Goal: Task Accomplishment & Management: Use online tool/utility

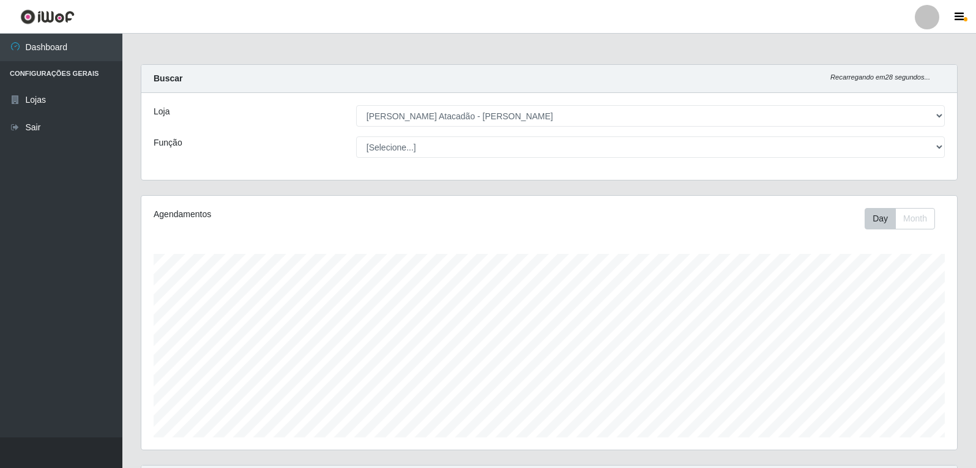
select select "523"
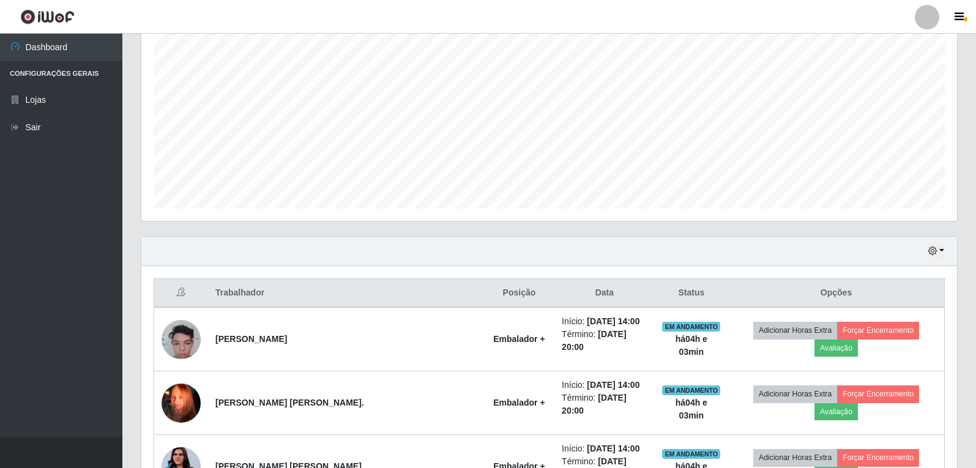
scroll to position [254, 816]
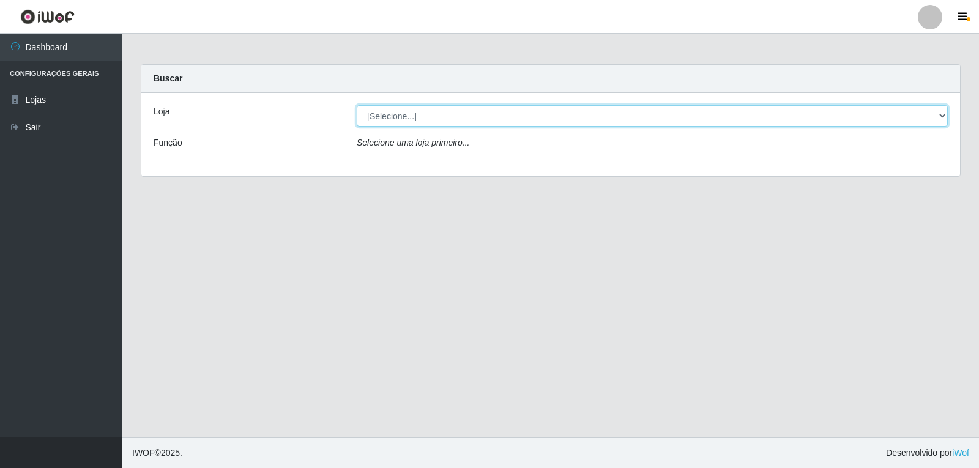
click at [434, 120] on select "[Selecione...] [PERSON_NAME]" at bounding box center [652, 115] width 591 height 21
select select "523"
click at [357, 105] on select "[Selecione...] [PERSON_NAME]" at bounding box center [652, 115] width 591 height 21
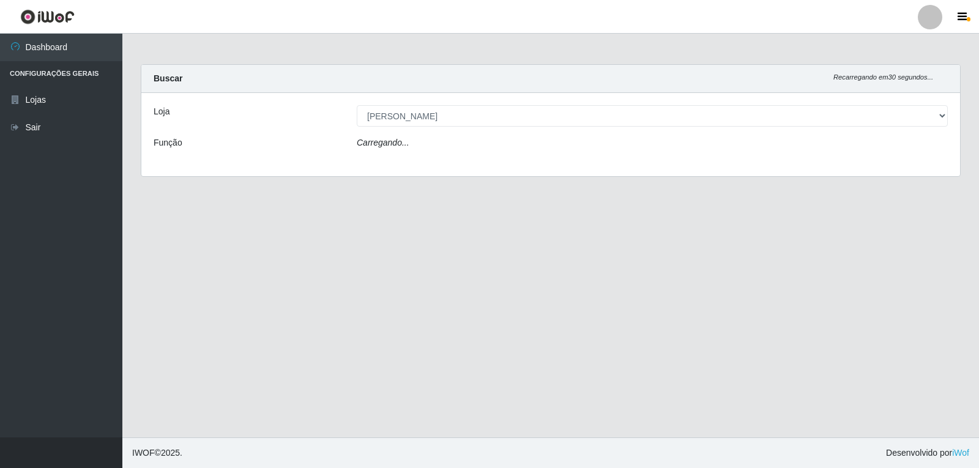
click at [439, 149] on div "Carregando..." at bounding box center [653, 145] width 610 height 18
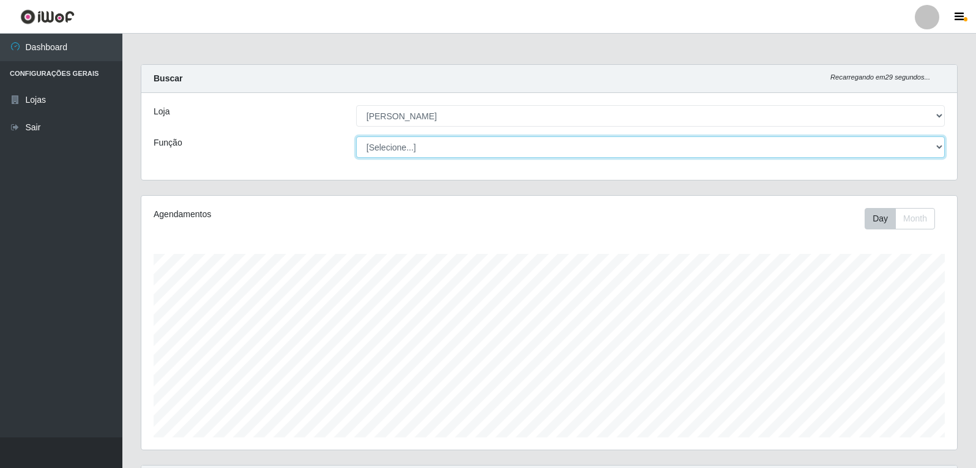
scroll to position [254, 816]
click at [480, 144] on select "[Selecione...] Embalador Embalador + Embalador ++ Panfleteiro Panfleteiro + Pan…" at bounding box center [650, 146] width 589 height 21
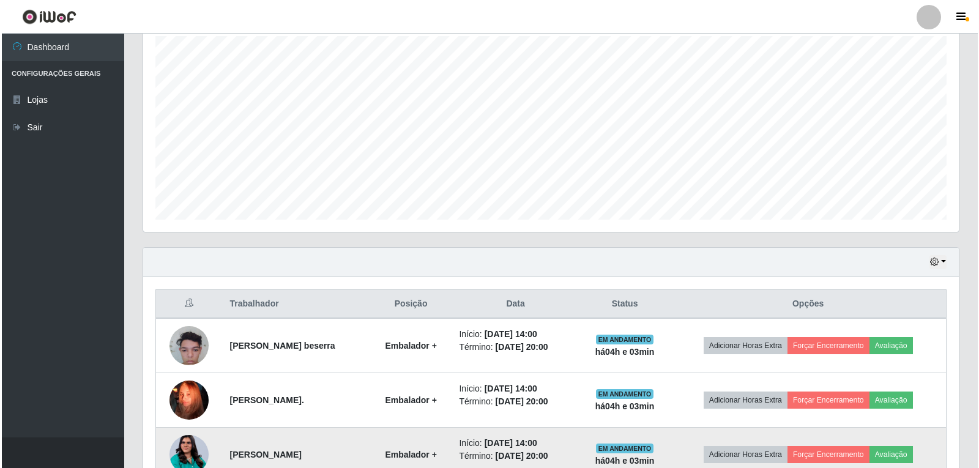
scroll to position [290, 0]
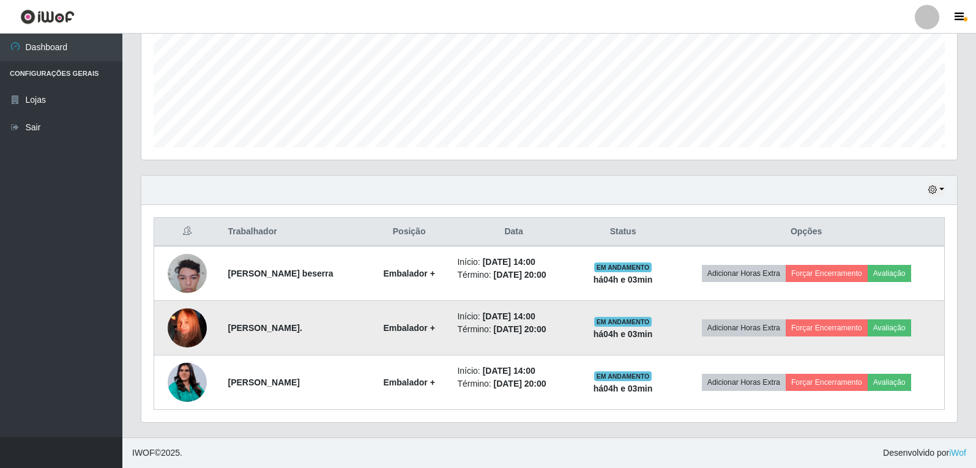
click at [182, 334] on img at bounding box center [187, 328] width 39 height 70
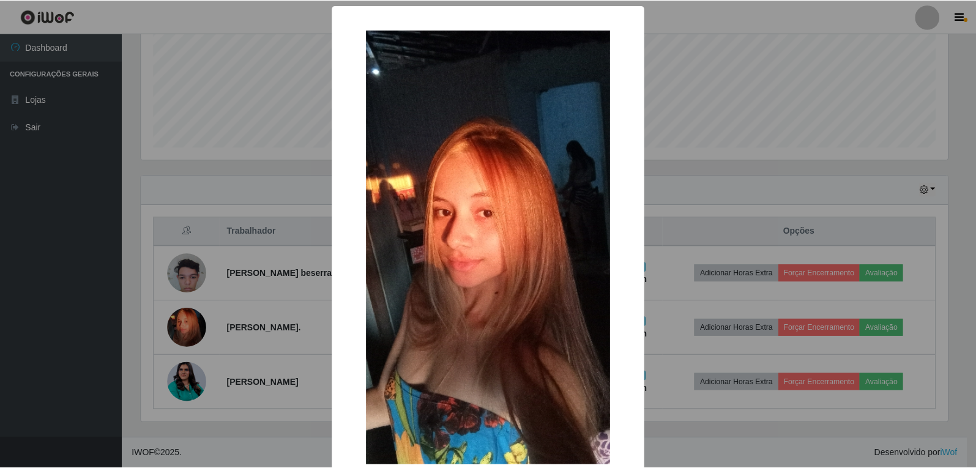
scroll to position [61, 0]
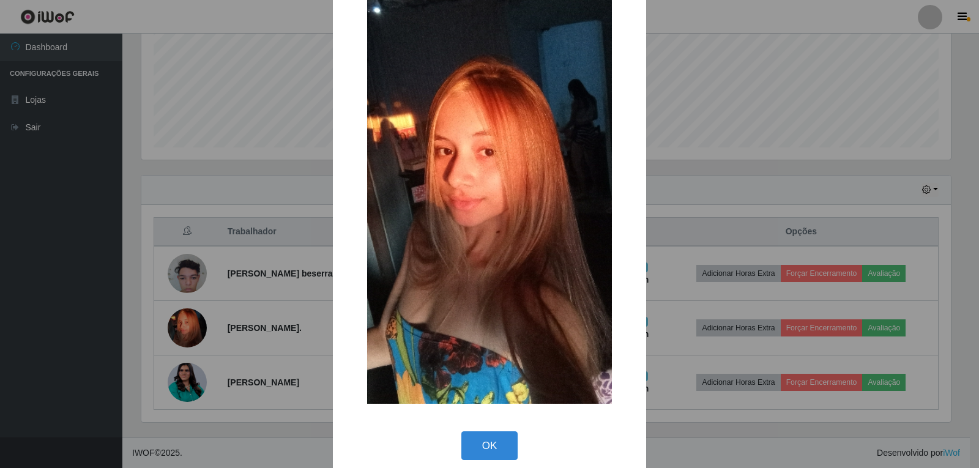
click at [262, 375] on div "× OK Cancel" at bounding box center [489, 234] width 979 height 468
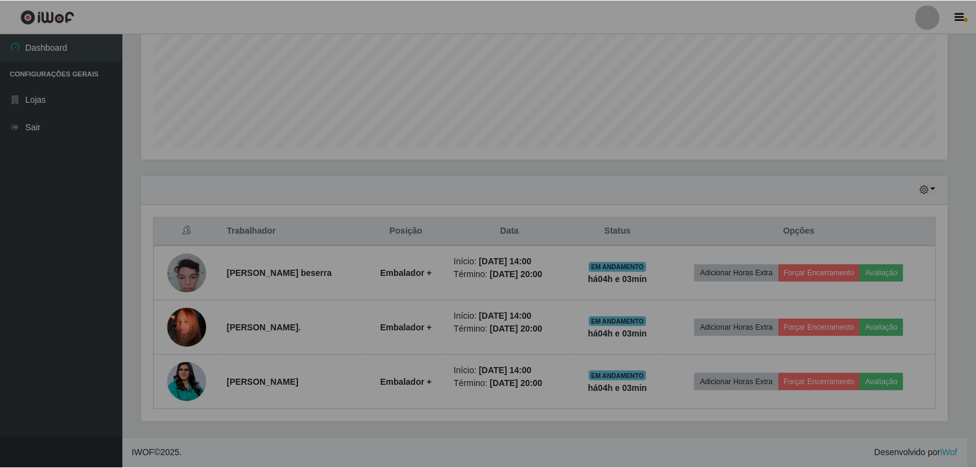
scroll to position [254, 816]
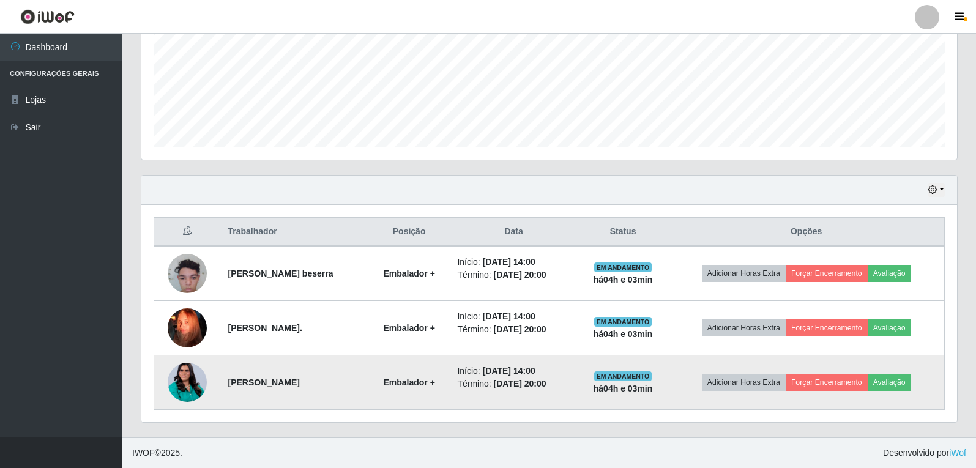
click at [189, 389] on img at bounding box center [187, 383] width 39 height 50
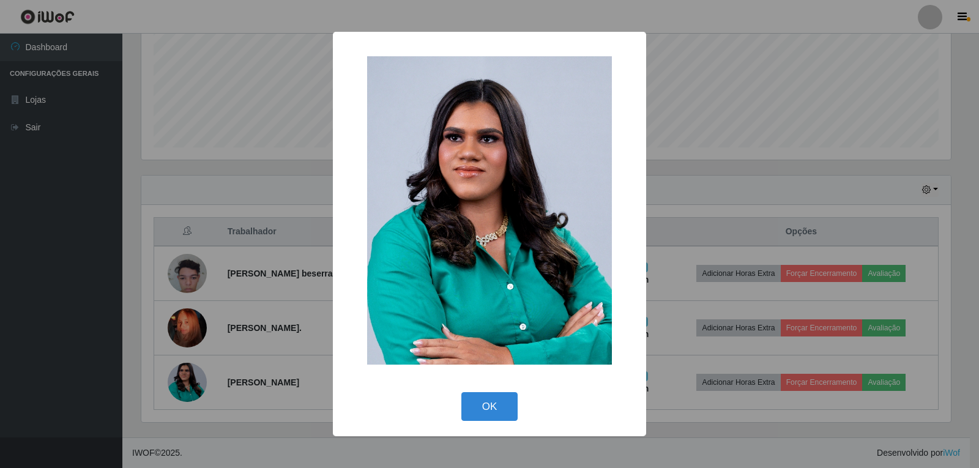
drag, startPoint x: 493, startPoint y: 402, endPoint x: 500, endPoint y: 452, distance: 51.2
click at [500, 452] on div "× OK Cancel" at bounding box center [489, 234] width 979 height 468
click at [490, 408] on button "OK" at bounding box center [490, 406] width 57 height 29
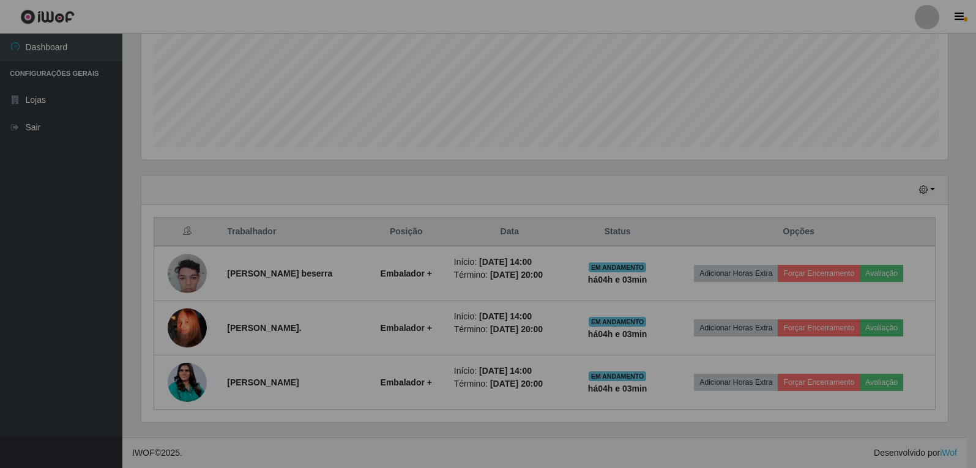
scroll to position [254, 816]
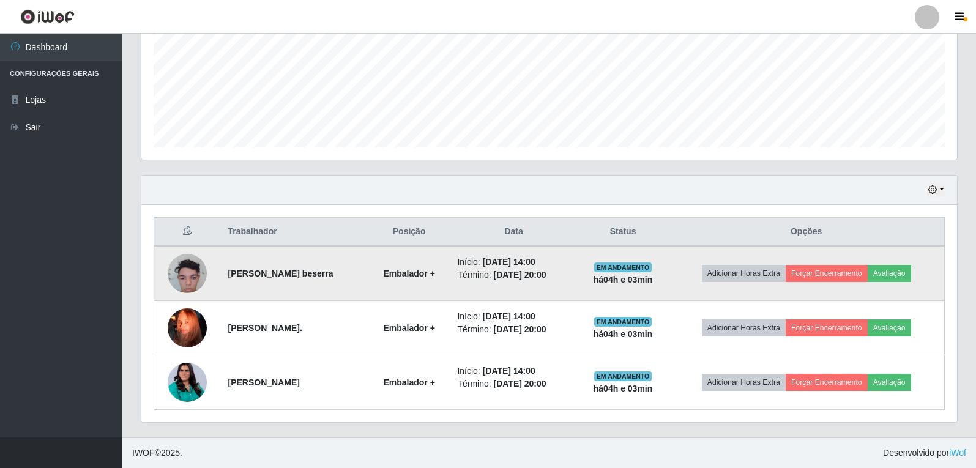
click at [187, 277] on img at bounding box center [187, 274] width 39 height 52
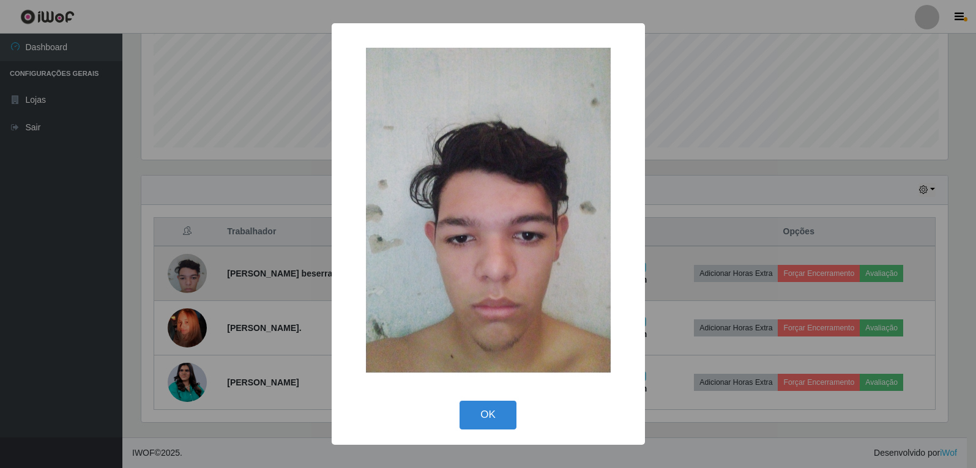
scroll to position [254, 810]
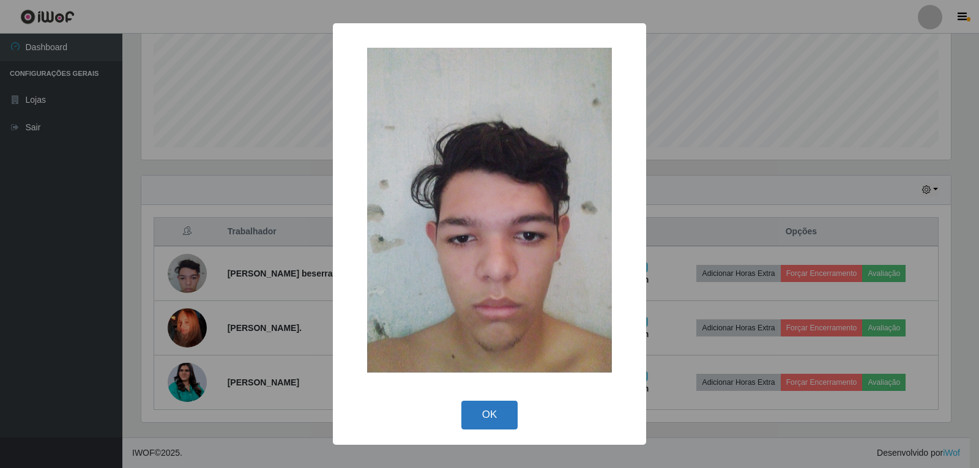
drag, startPoint x: 482, startPoint y: 381, endPoint x: 484, endPoint y: 413, distance: 32.5
click at [482, 381] on div "×" at bounding box center [489, 210] width 289 height 349
click at [484, 414] on button "OK" at bounding box center [490, 415] width 57 height 29
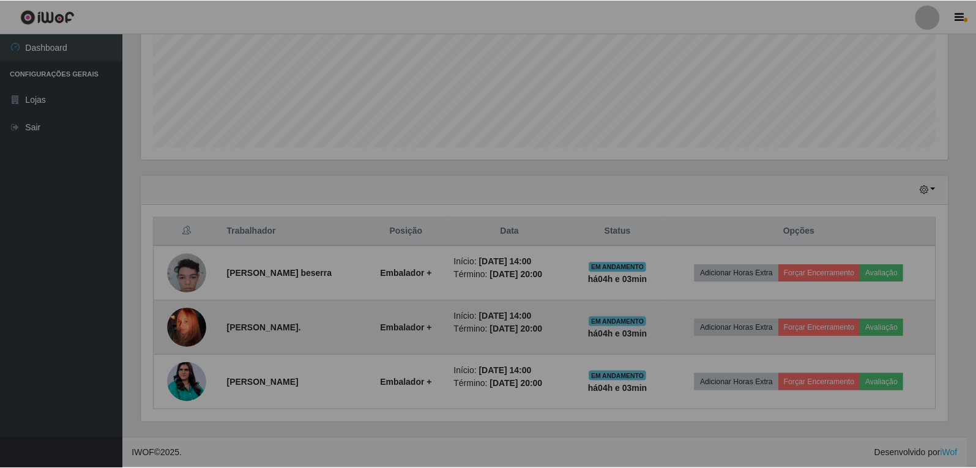
scroll to position [254, 816]
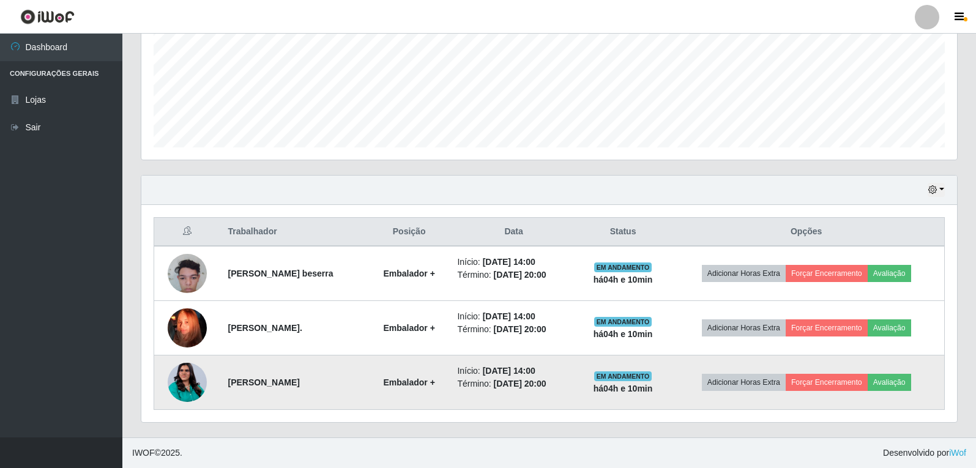
click at [204, 391] on td at bounding box center [187, 383] width 67 height 54
click at [196, 388] on img at bounding box center [187, 383] width 39 height 50
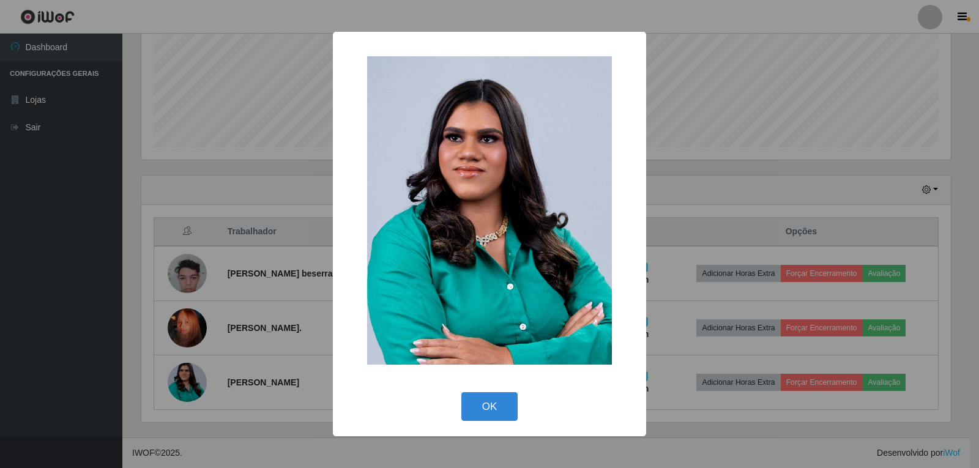
click at [199, 148] on div "× OK Cancel" at bounding box center [489, 234] width 979 height 468
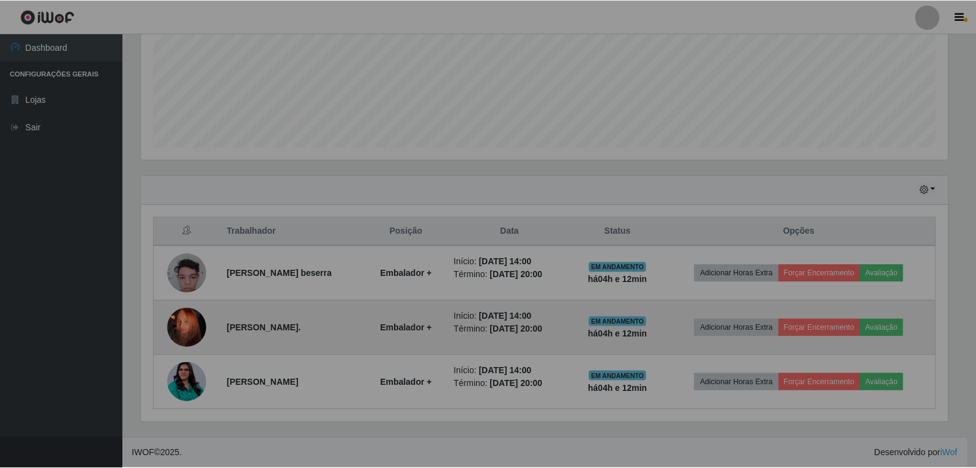
scroll to position [254, 816]
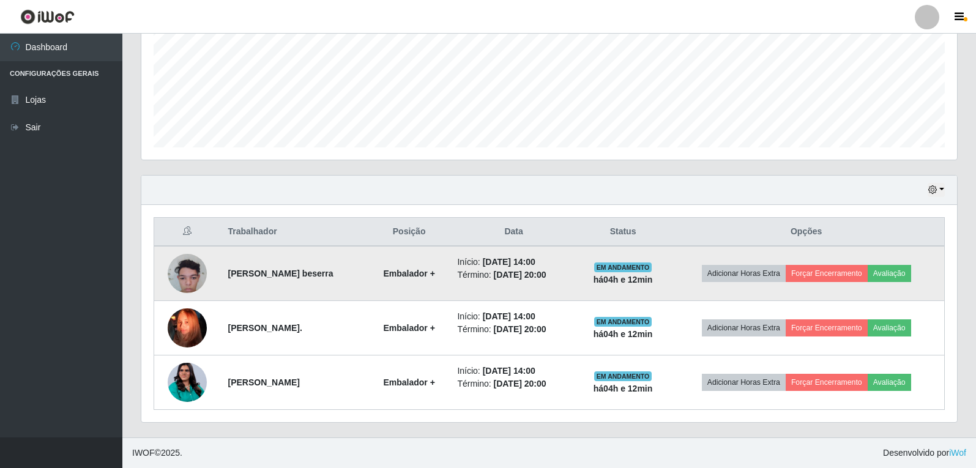
click at [193, 269] on img at bounding box center [187, 274] width 39 height 52
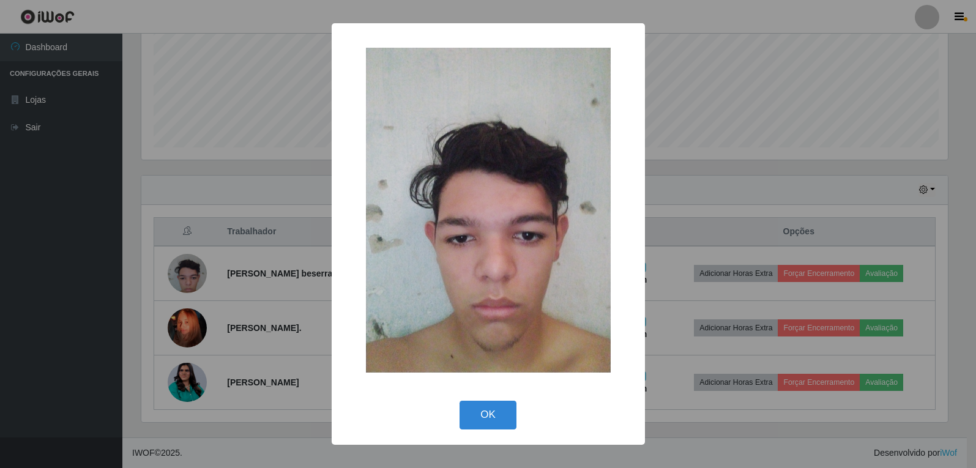
scroll to position [254, 810]
click at [492, 419] on button "OK" at bounding box center [490, 415] width 57 height 29
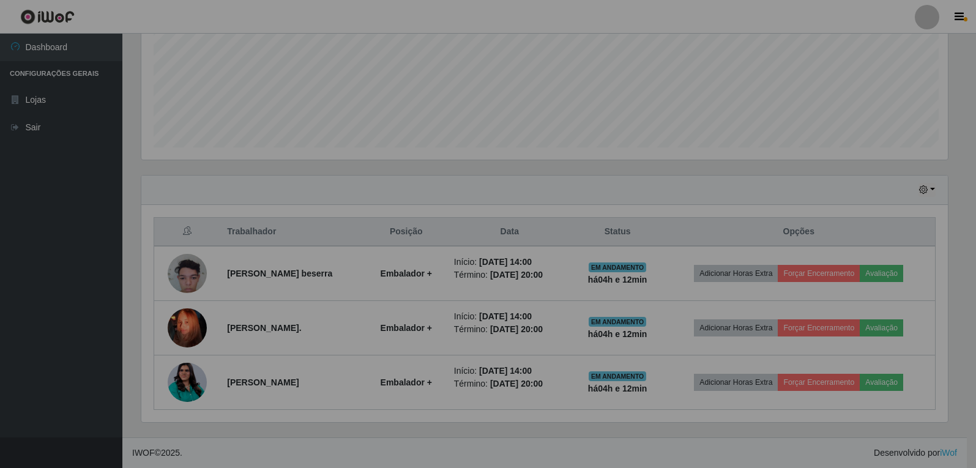
scroll to position [254, 816]
